Goal: Task Accomplishment & Management: Manage account settings

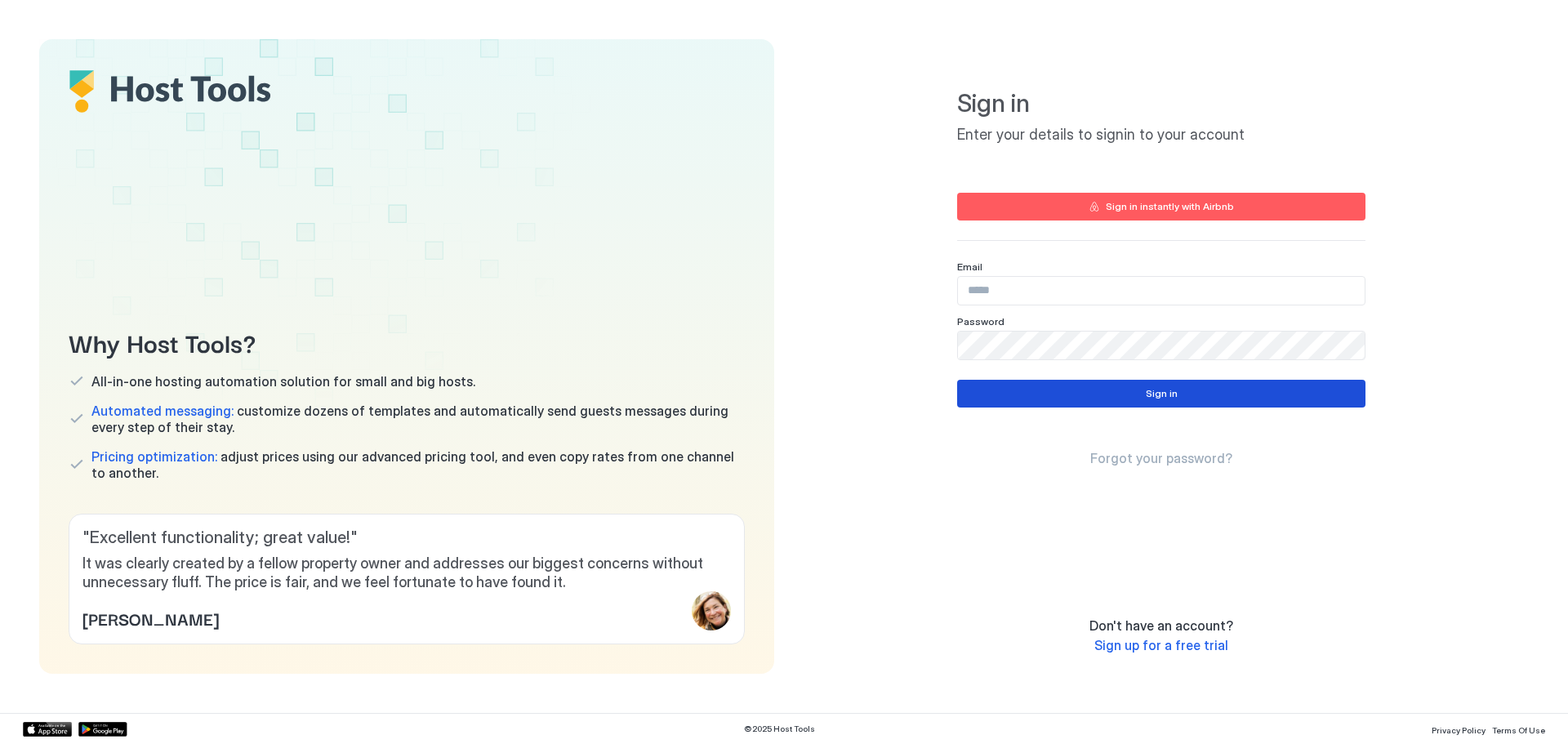
type input "**********"
click at [1164, 397] on div "Sign in" at bounding box center [1162, 393] width 32 height 14
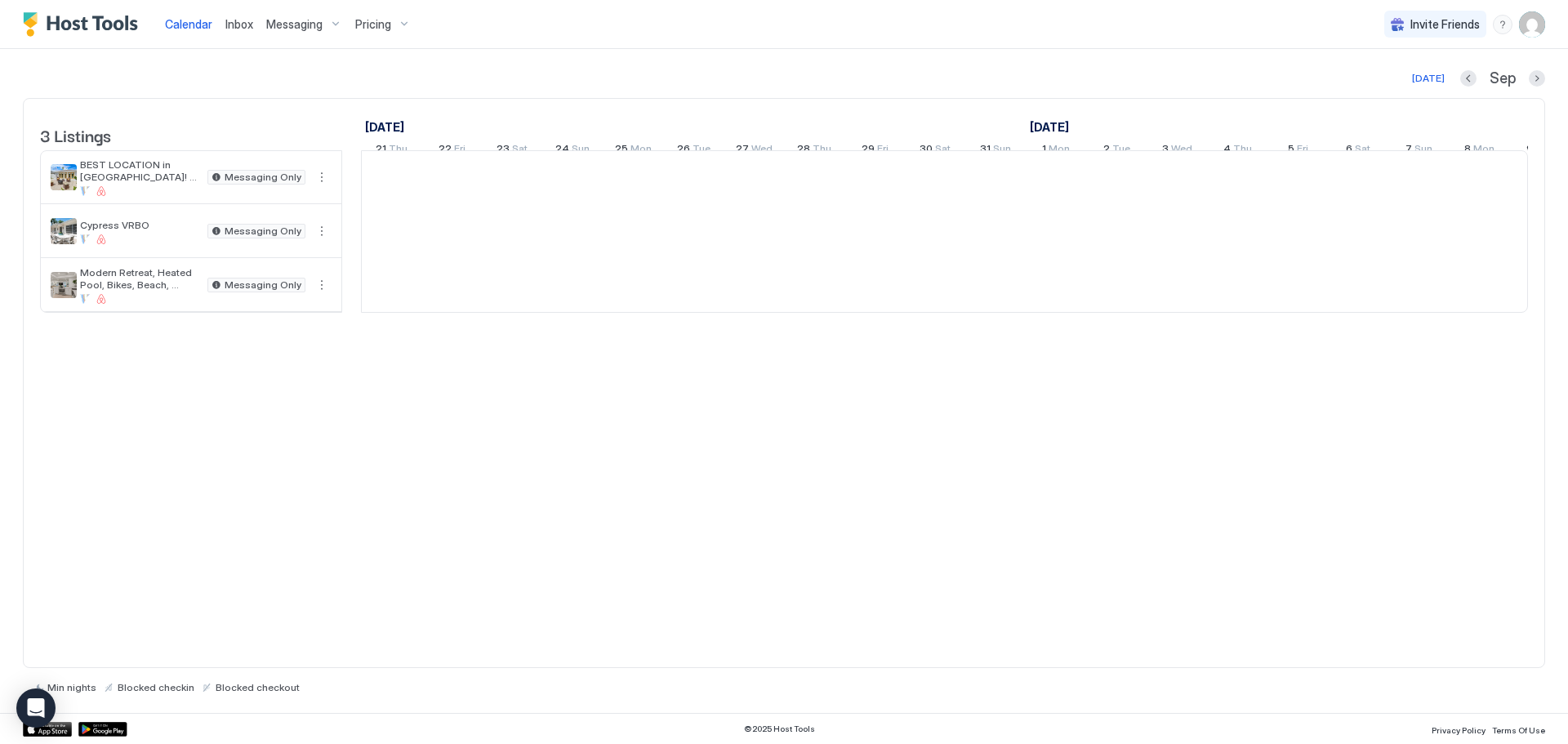
scroll to position [0, 908]
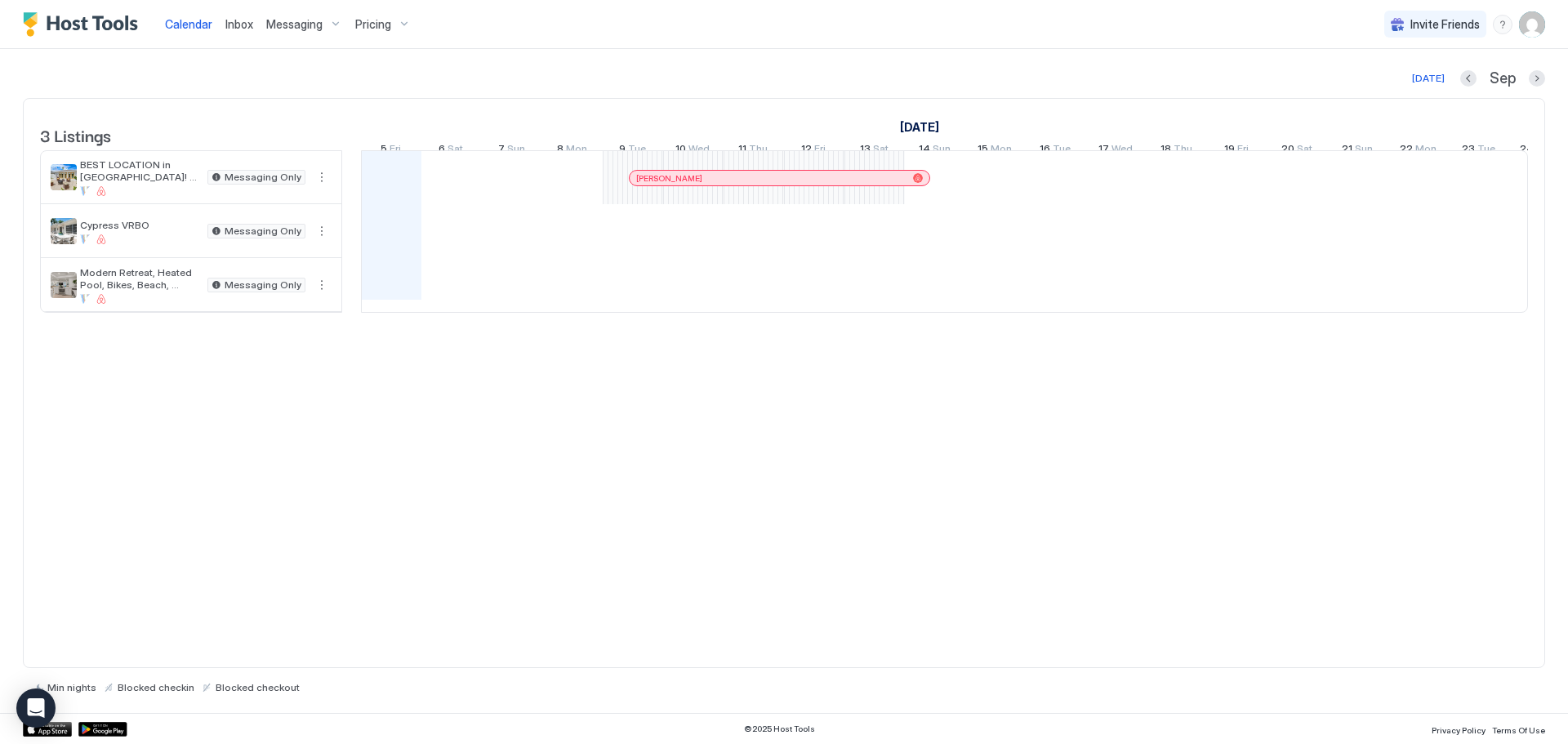
click at [1537, 26] on img "User profile" at bounding box center [1532, 24] width 26 height 26
click at [1379, 87] on span "Settings" at bounding box center [1385, 91] width 44 height 14
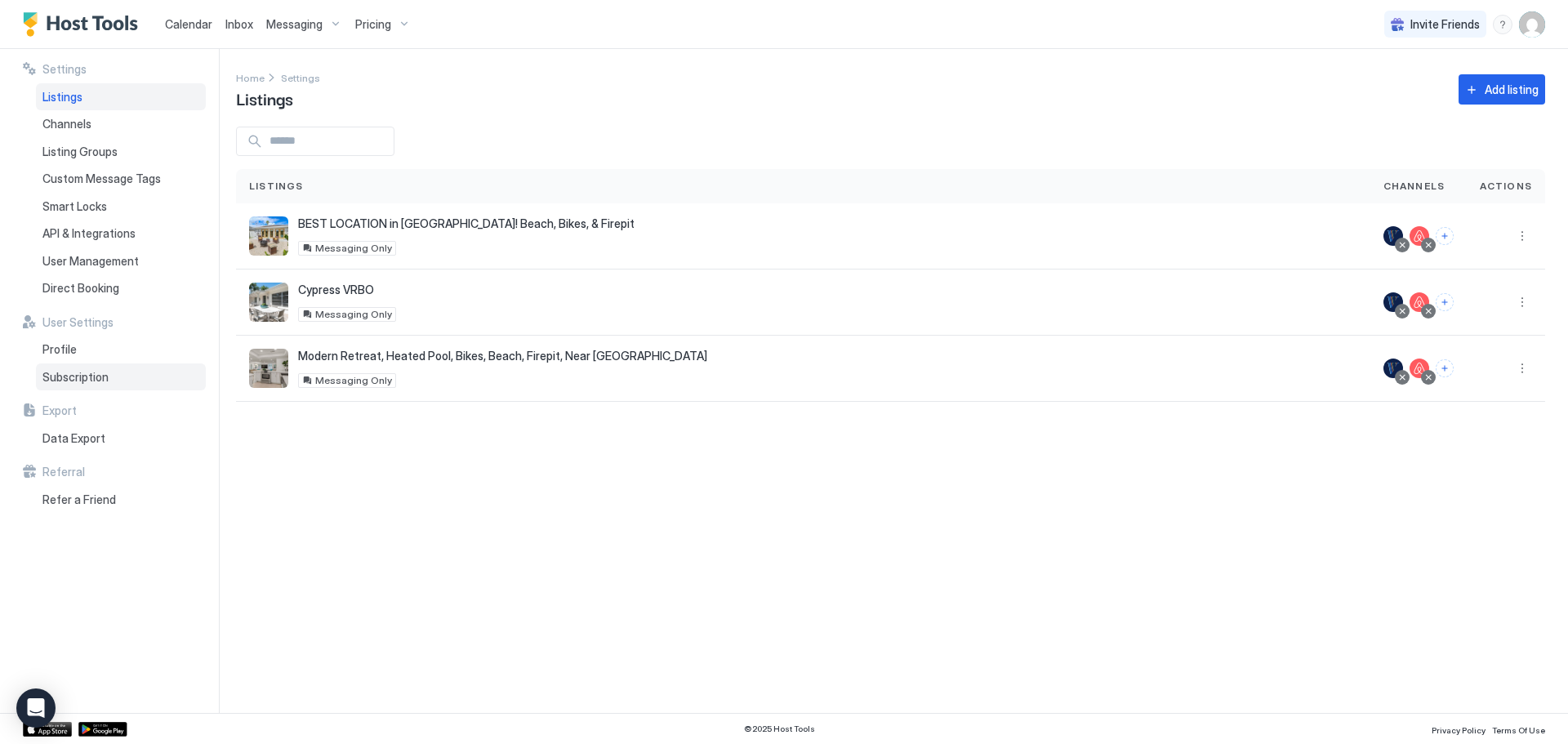
click at [91, 380] on span "Subscription" at bounding box center [75, 377] width 66 height 14
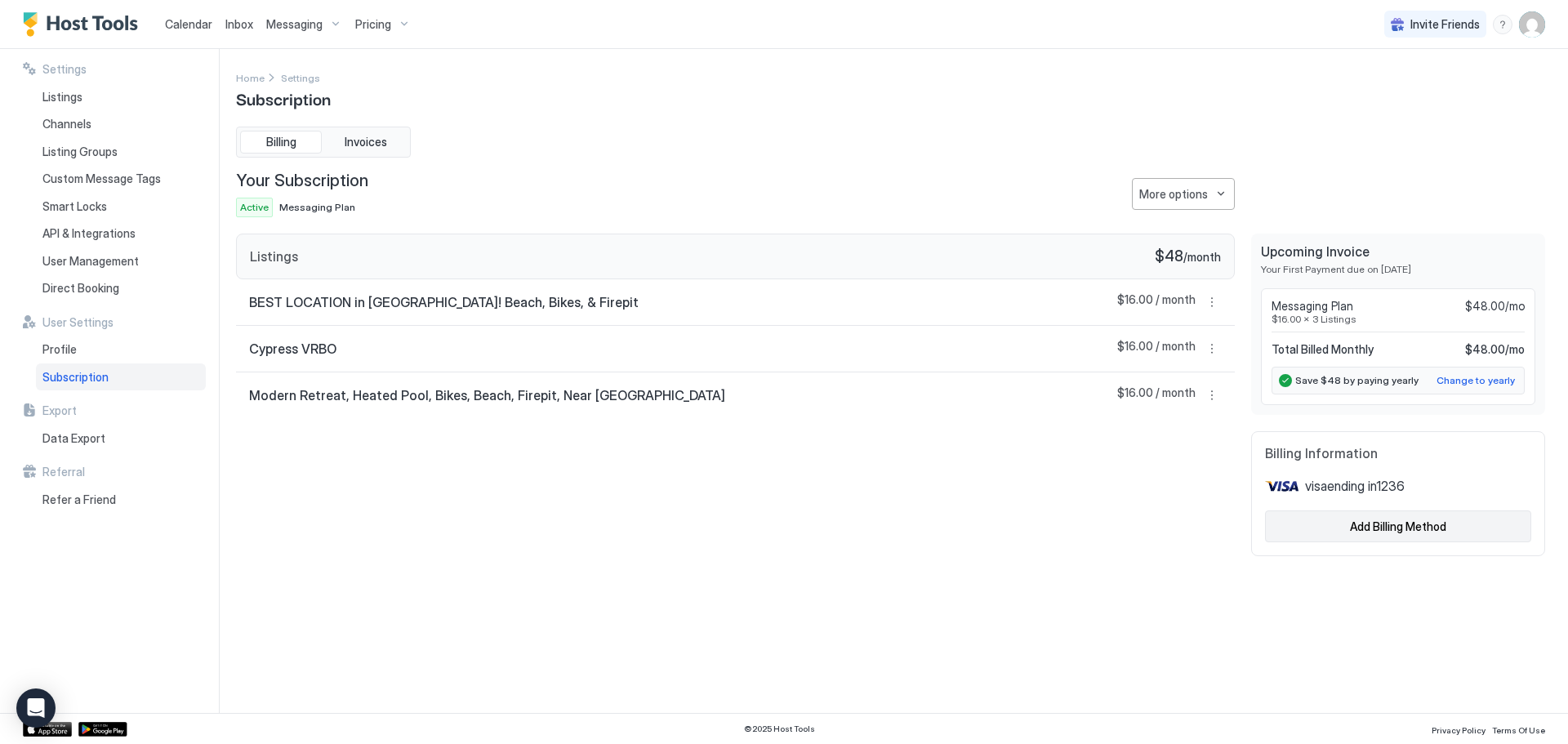
click at [1407, 528] on div "Add Billing Method" at bounding box center [1398, 526] width 97 height 17
click at [1500, 25] on div "menu" at bounding box center [1503, 24] width 19 height 19
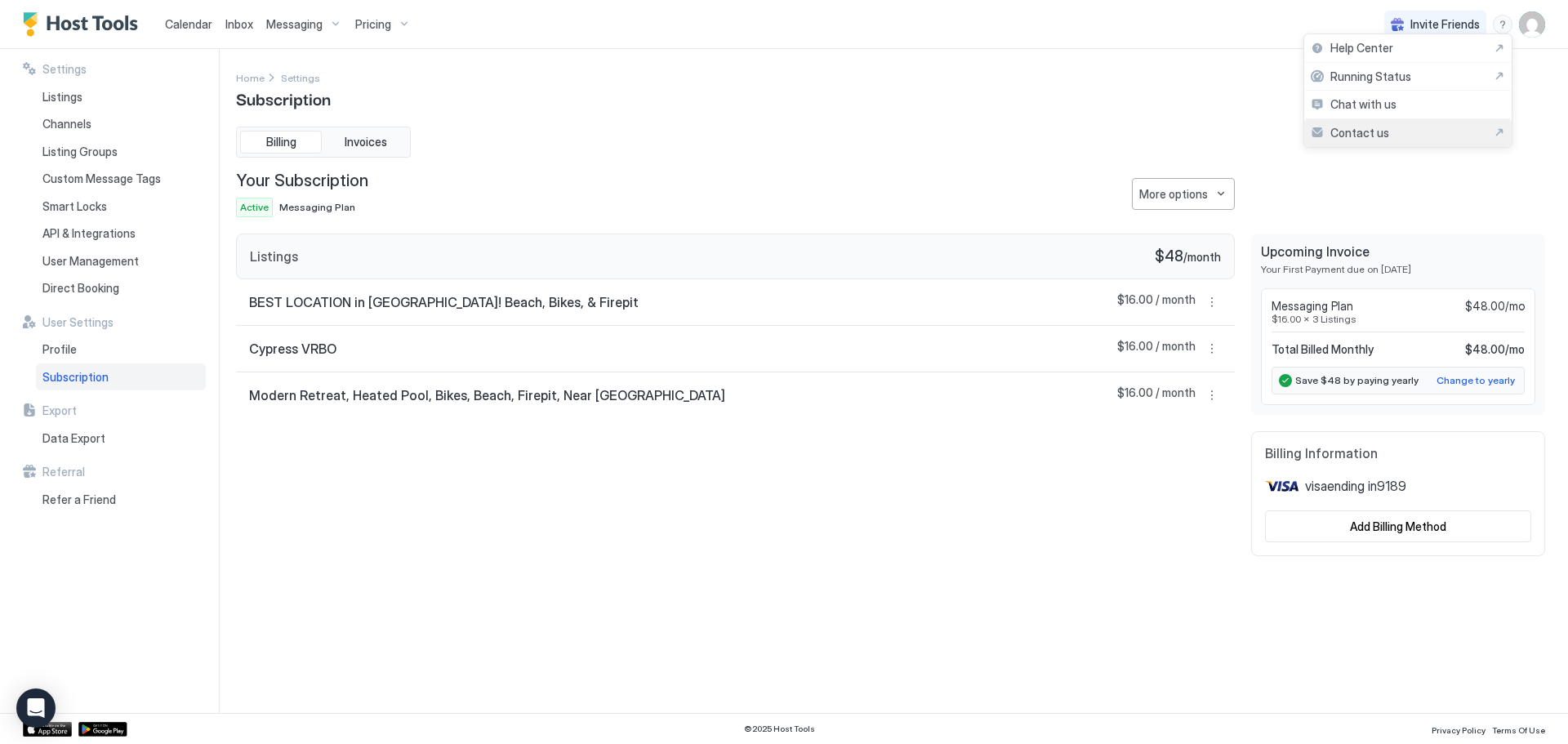
click at [1359, 130] on span "Contact us" at bounding box center [1359, 132] width 58 height 14
click at [1502, 23] on div "menu" at bounding box center [1503, 24] width 19 height 19
click at [1428, 129] on div "Contact us" at bounding box center [1408, 132] width 195 height 14
click at [1505, 23] on div "menu" at bounding box center [1503, 24] width 19 height 19
click at [1398, 104] on div "Chat with us" at bounding box center [1408, 105] width 207 height 29
